Goal: Navigation & Orientation: Understand site structure

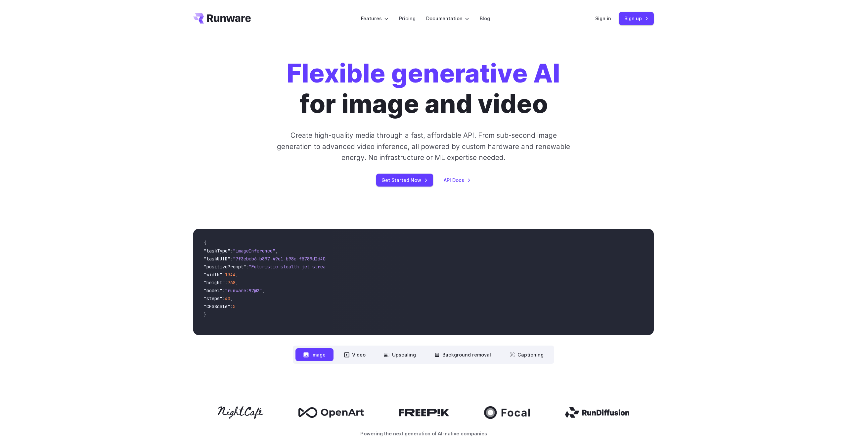
scroll to position [185, 0]
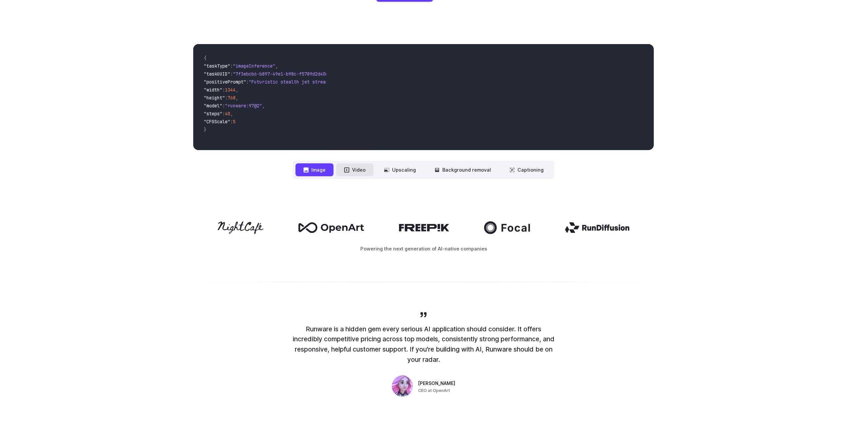
click at [359, 172] on button "Video" at bounding box center [354, 169] width 37 height 13
click at [395, 168] on button "Upscaling" at bounding box center [400, 169] width 48 height 13
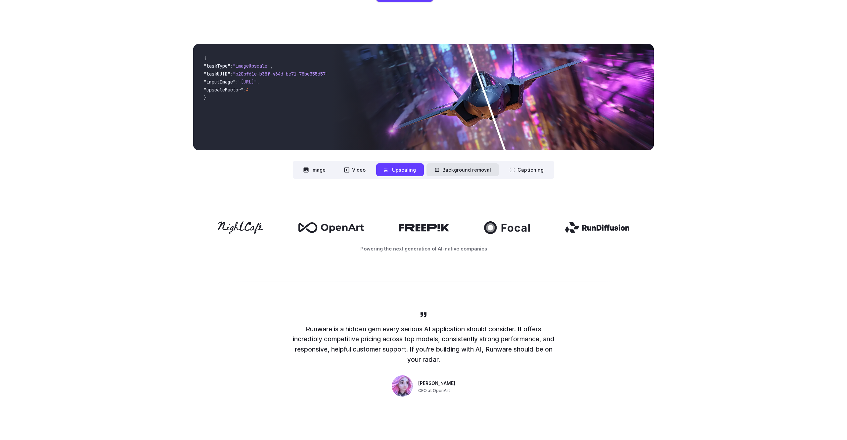
click at [460, 170] on button "Background removal" at bounding box center [463, 169] width 72 height 13
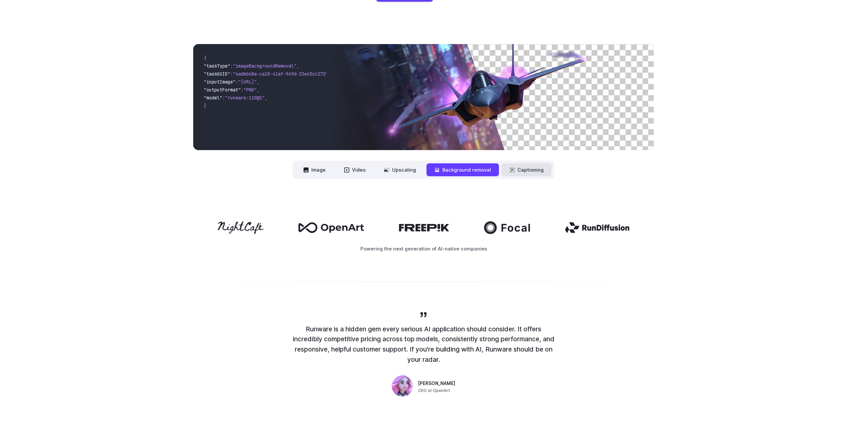
click at [523, 171] on button "Captioning" at bounding box center [527, 169] width 50 height 13
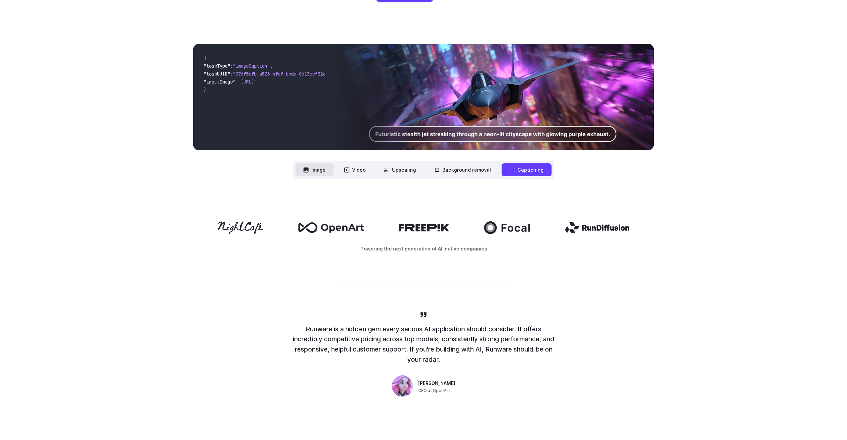
click at [323, 168] on button "Image" at bounding box center [315, 169] width 38 height 13
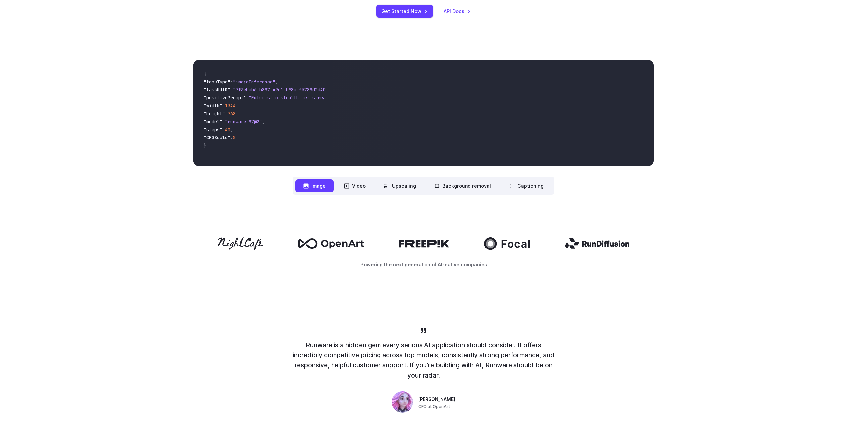
scroll to position [131, 0]
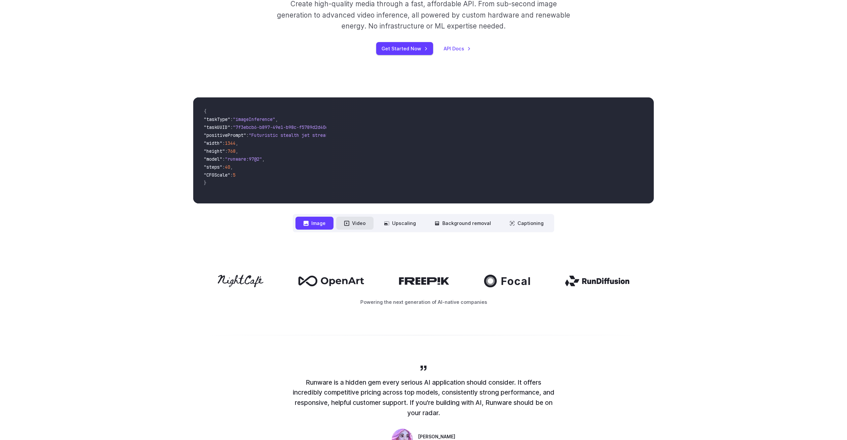
click at [363, 221] on button "Video" at bounding box center [354, 222] width 37 height 13
click at [320, 225] on button "Image" at bounding box center [315, 222] width 38 height 13
click at [353, 223] on button "Video" at bounding box center [354, 222] width 37 height 13
click at [321, 223] on button "Image" at bounding box center [315, 222] width 38 height 13
click at [353, 224] on button "Video" at bounding box center [354, 222] width 37 height 13
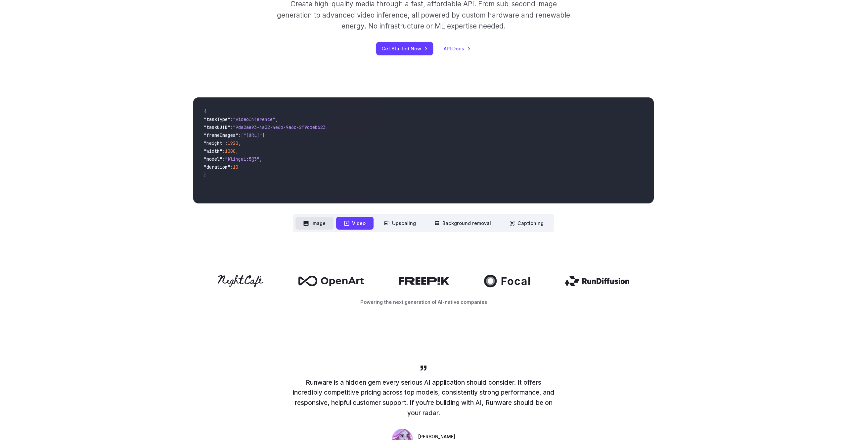
click at [312, 223] on button "Image" at bounding box center [315, 222] width 38 height 13
click at [350, 223] on icon at bounding box center [347, 222] width 5 height 5
click at [388, 222] on icon at bounding box center [386, 222] width 5 height 5
click at [453, 222] on button "Background removal" at bounding box center [463, 222] width 72 height 13
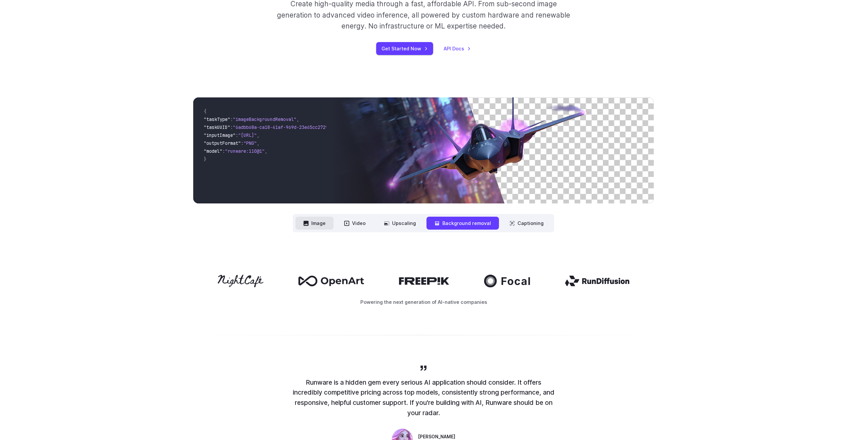
click at [326, 225] on button "Image" at bounding box center [315, 222] width 38 height 13
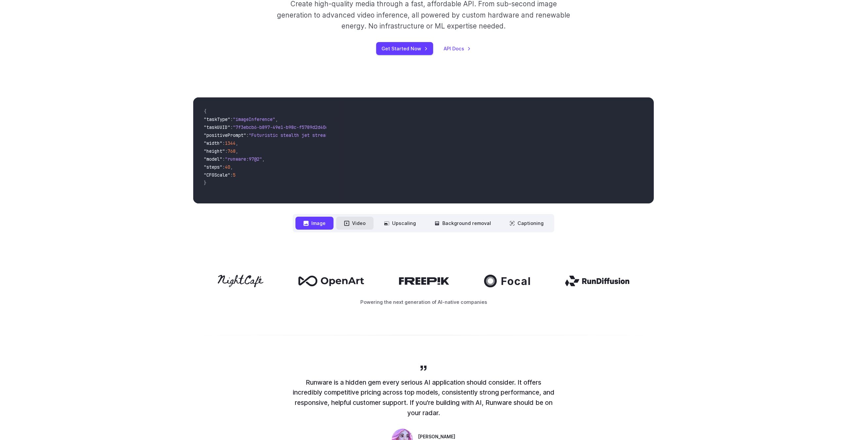
click at [358, 222] on button "Video" at bounding box center [354, 222] width 37 height 13
click at [405, 224] on button "Upscaling" at bounding box center [400, 222] width 48 height 13
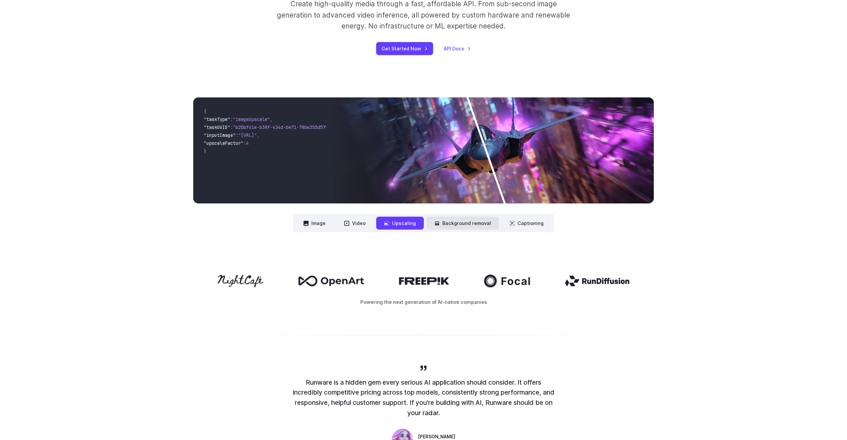
click at [453, 220] on button "Background removal" at bounding box center [463, 222] width 72 height 13
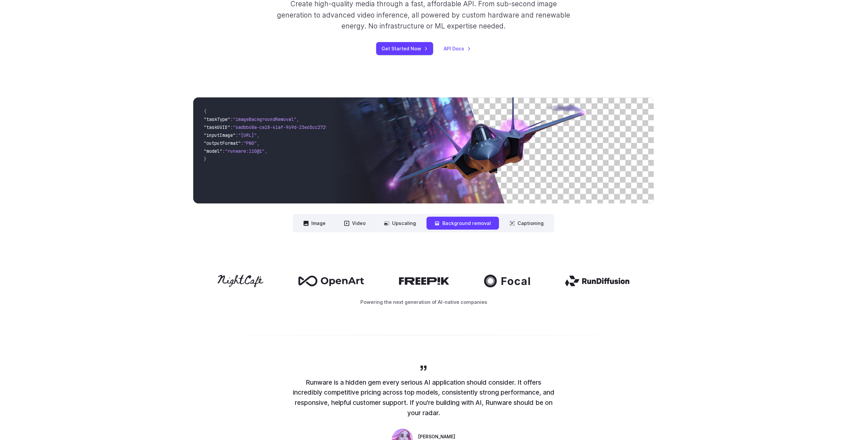
click at [481, 163] on img at bounding box center [493, 150] width 322 height 106
click at [534, 224] on button "Captioning" at bounding box center [527, 222] width 50 height 13
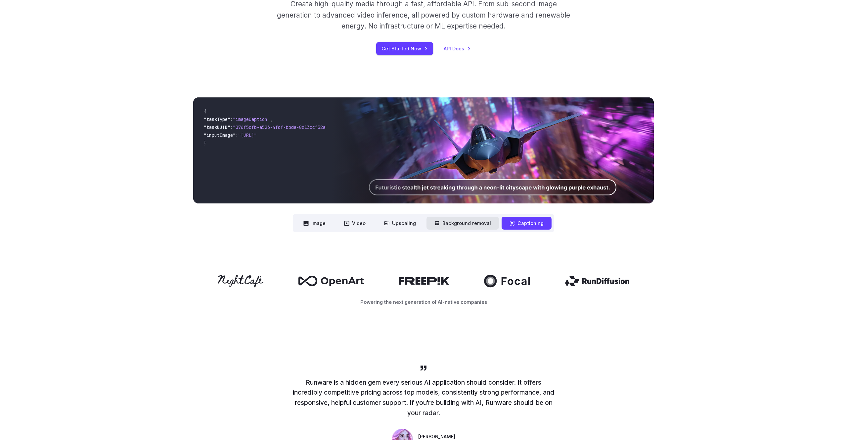
click at [449, 224] on button "Background removal" at bounding box center [463, 222] width 72 height 13
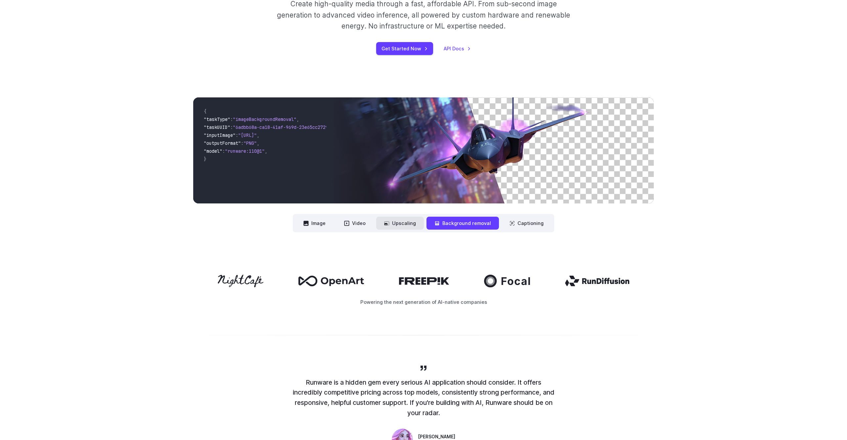
click at [399, 226] on button "Upscaling" at bounding box center [400, 222] width 48 height 13
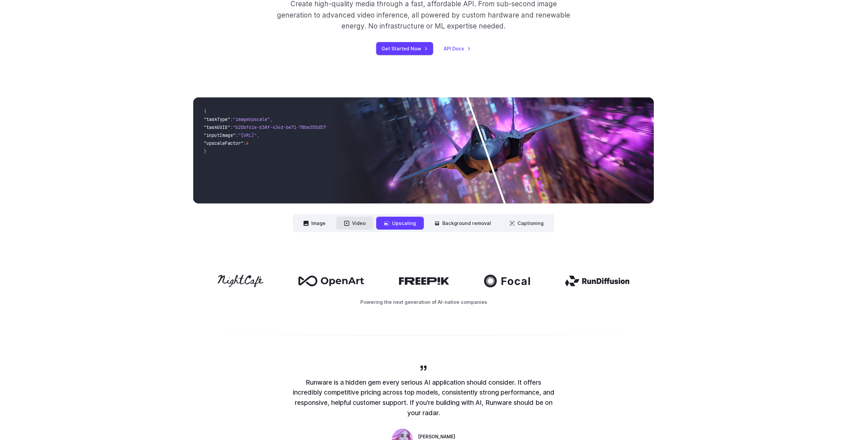
click at [350, 225] on icon at bounding box center [347, 222] width 5 height 5
click at [364, 223] on button "Video" at bounding box center [354, 222] width 37 height 13
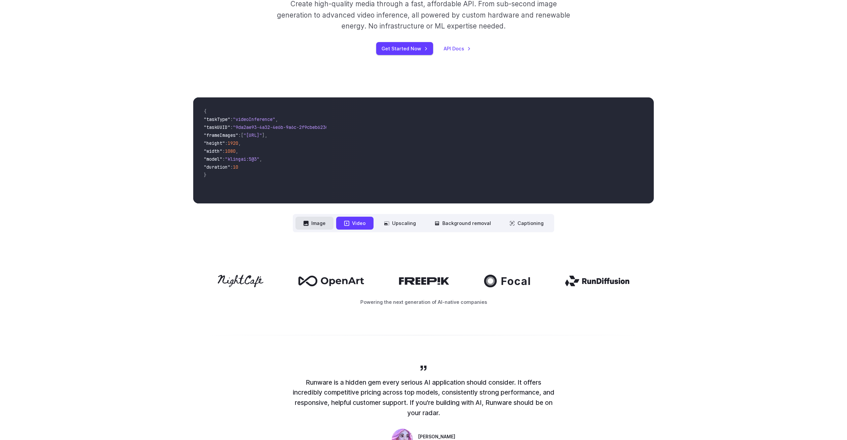
click at [315, 219] on button "Image" at bounding box center [315, 222] width 38 height 13
click at [359, 223] on button "Video" at bounding box center [354, 222] width 37 height 13
click at [321, 225] on button "Image" at bounding box center [315, 222] width 38 height 13
